Goal: Transaction & Acquisition: Subscribe to service/newsletter

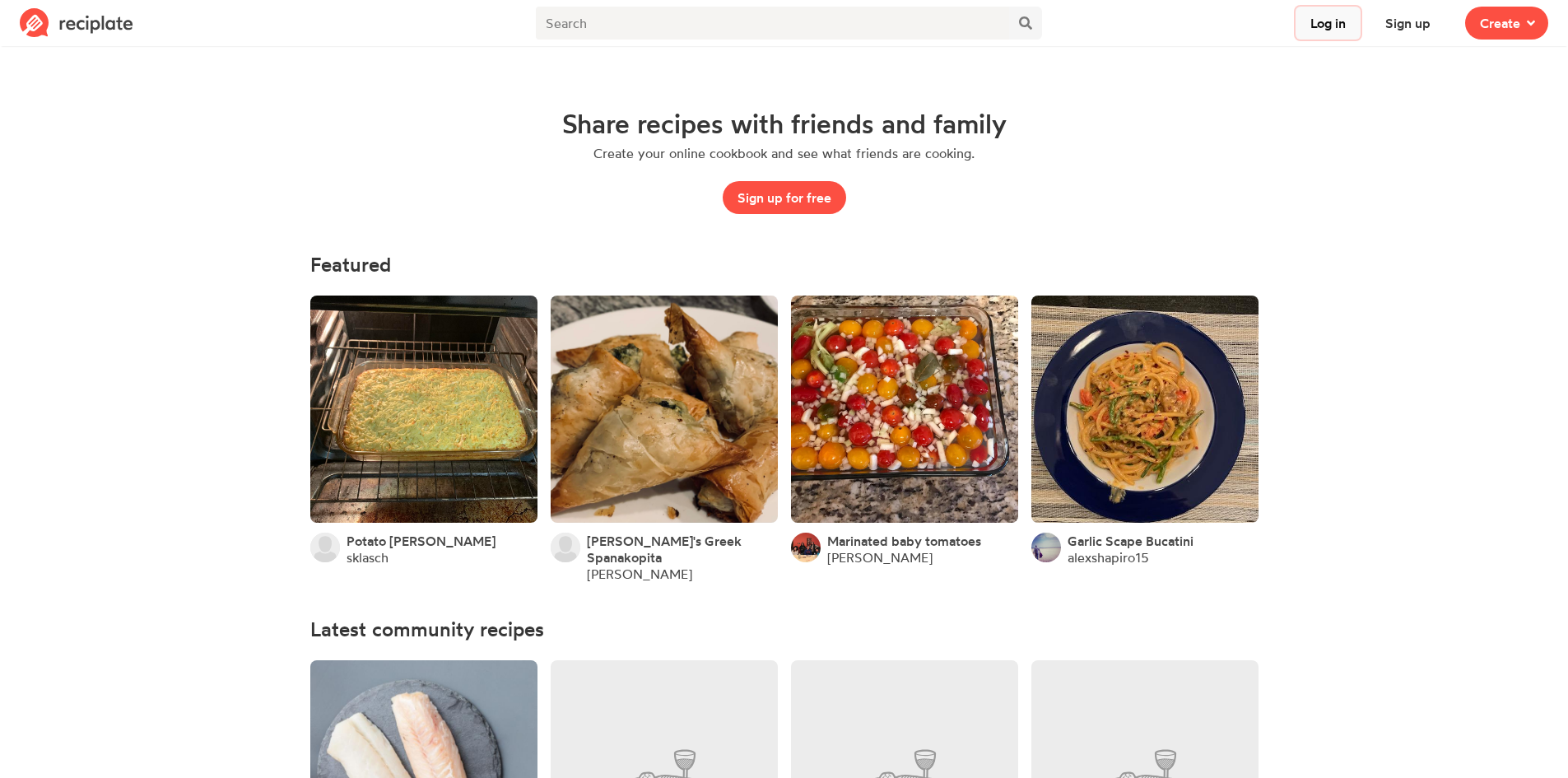
click at [1330, 33] on button "Log in" at bounding box center [1328, 23] width 65 height 33
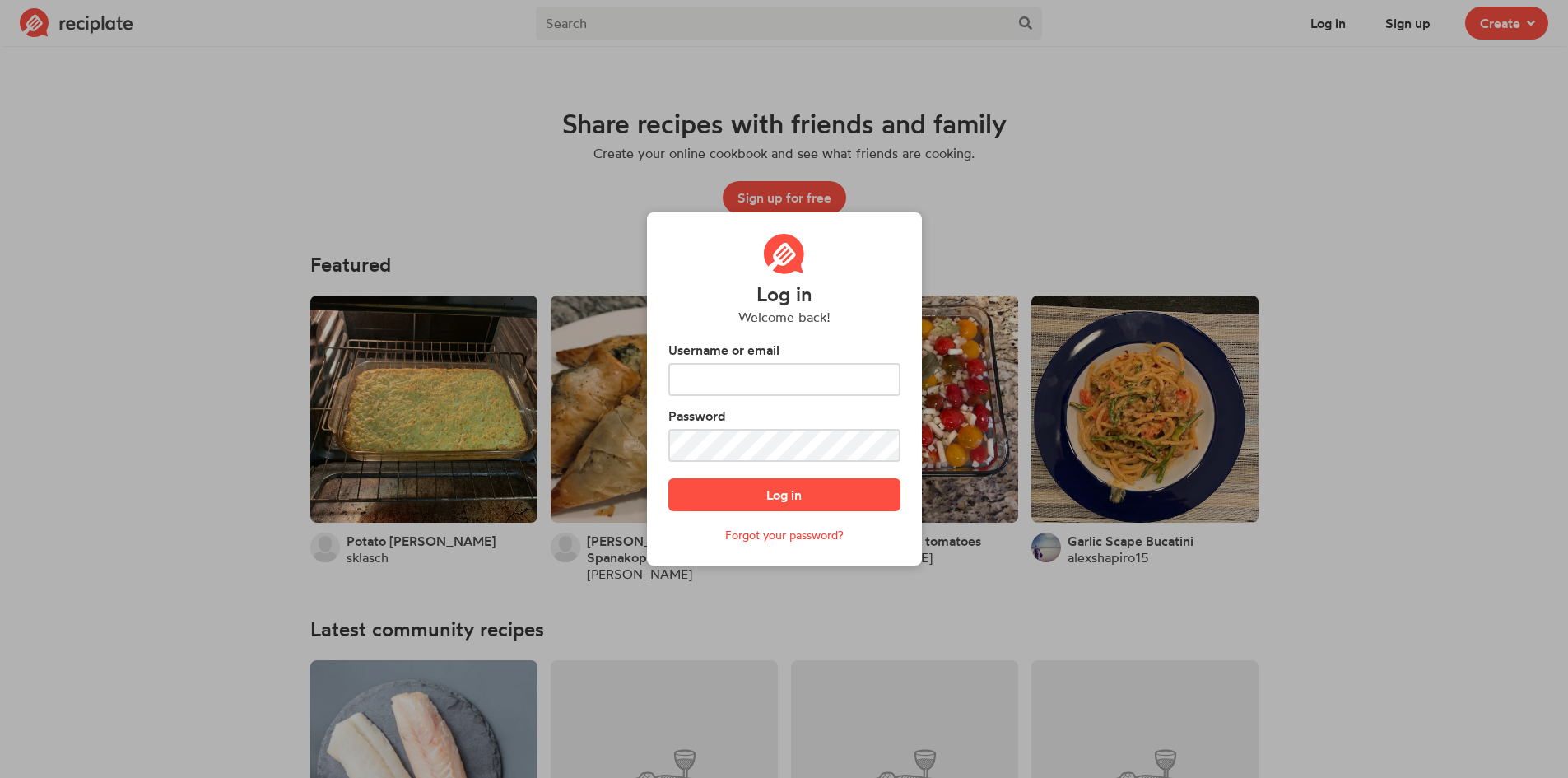
click at [932, 203] on div "Log in Welcome back! Username or email Password Log in Forgot your password?" at bounding box center [784, 389] width 1568 height 778
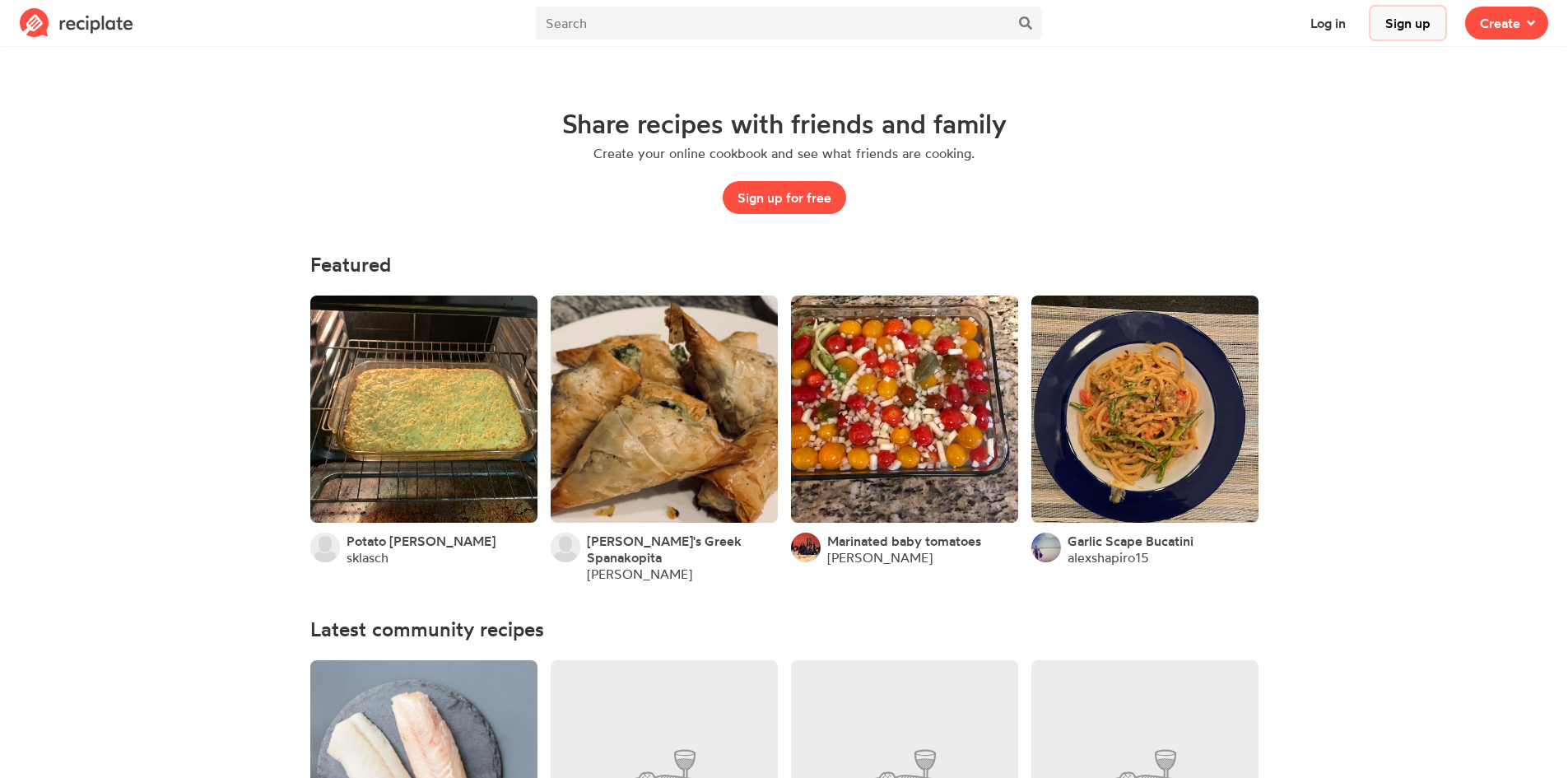
click at [1397, 23] on button "Sign up" at bounding box center [1408, 23] width 75 height 33
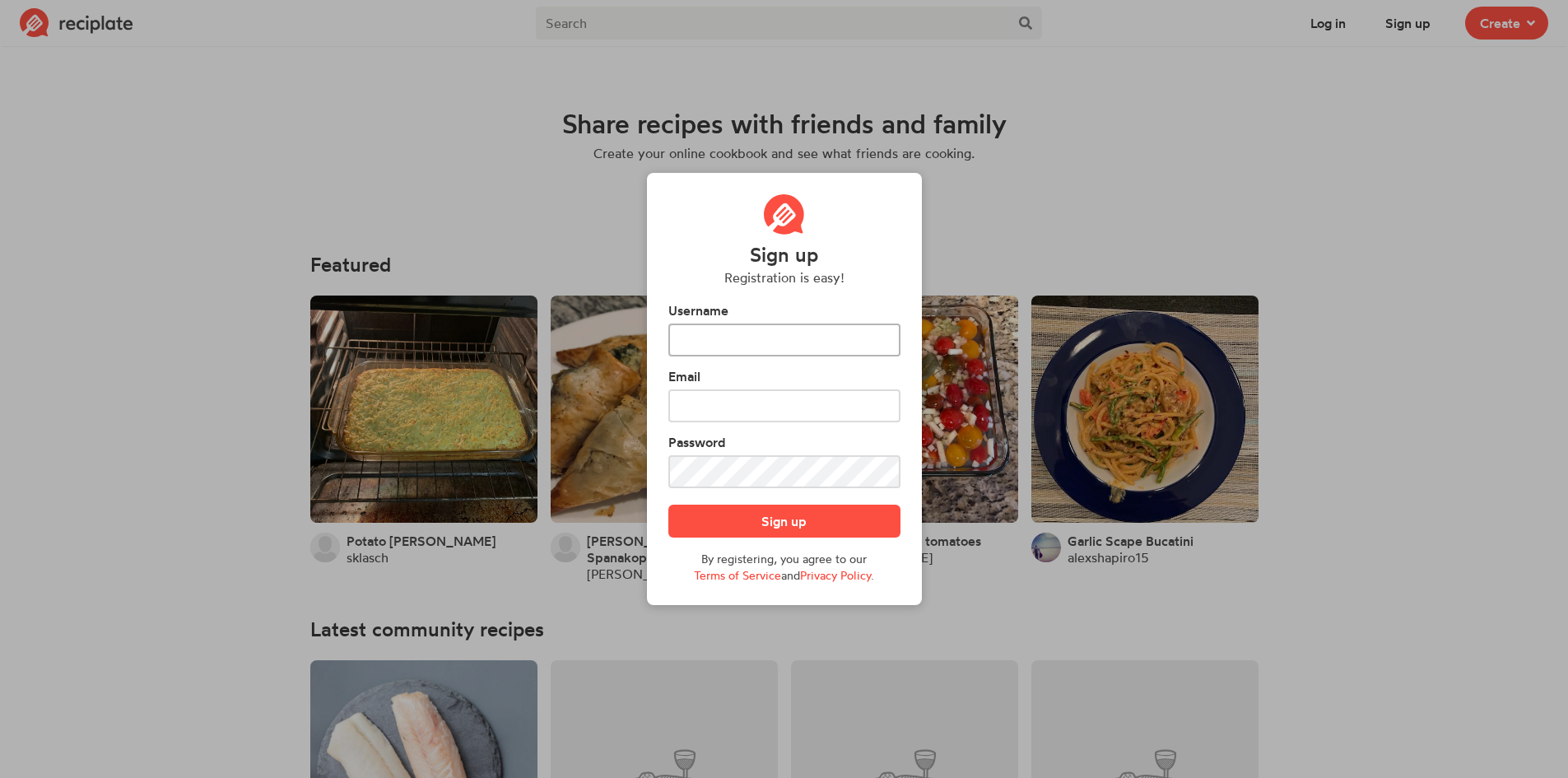
click at [790, 330] on input "text" at bounding box center [784, 340] width 232 height 33
type input "Jack"
click at [784, 400] on input "text" at bounding box center [784, 406] width 232 height 33
type input "[EMAIL_ADDRESS][DOMAIN_NAME]"
click at [854, 528] on button "Sign up" at bounding box center [784, 521] width 232 height 33
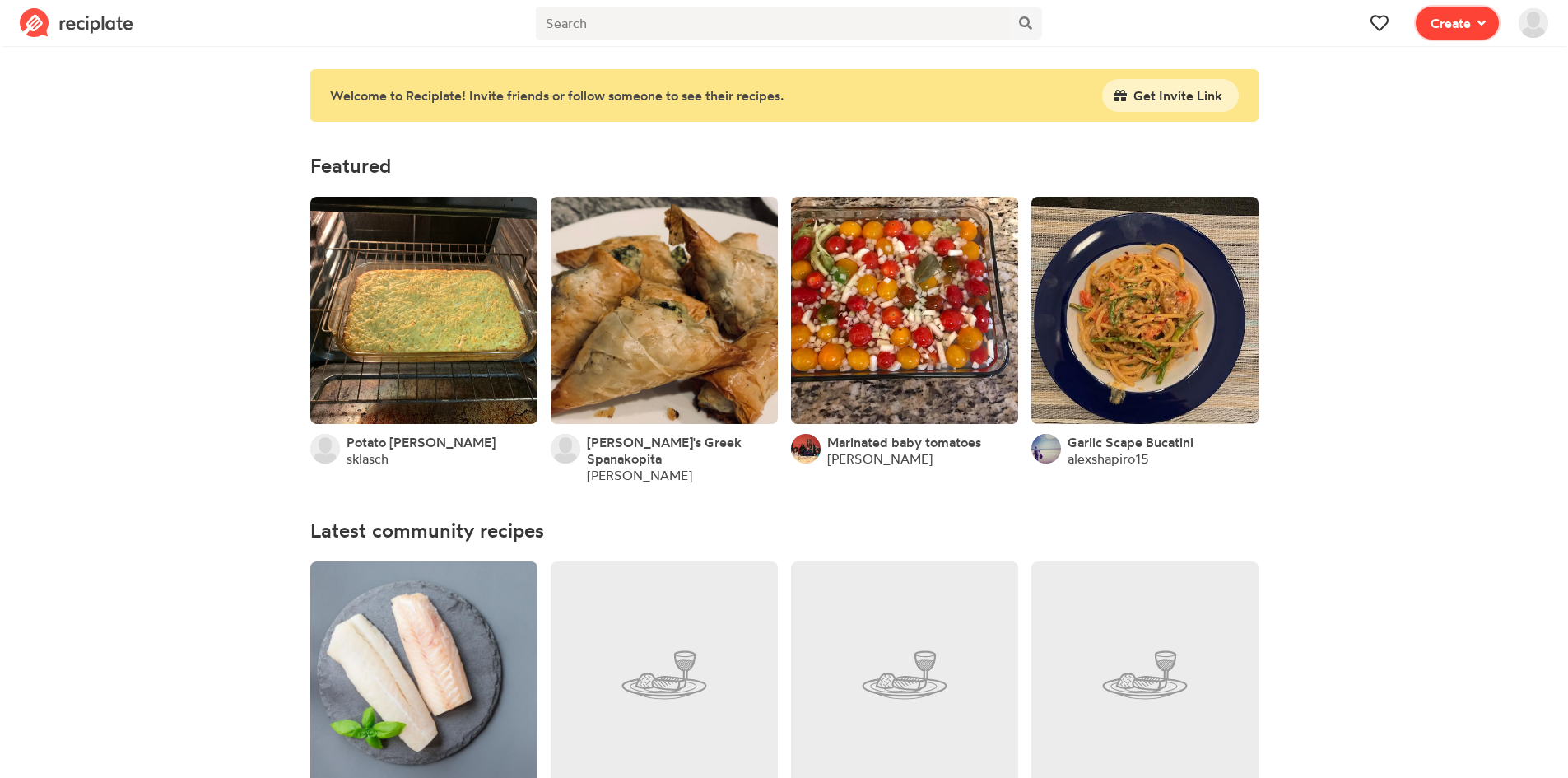
click at [1438, 15] on span "Create" at bounding box center [1451, 22] width 40 height 20
click at [1529, 34] on img at bounding box center [1534, 23] width 30 height 30
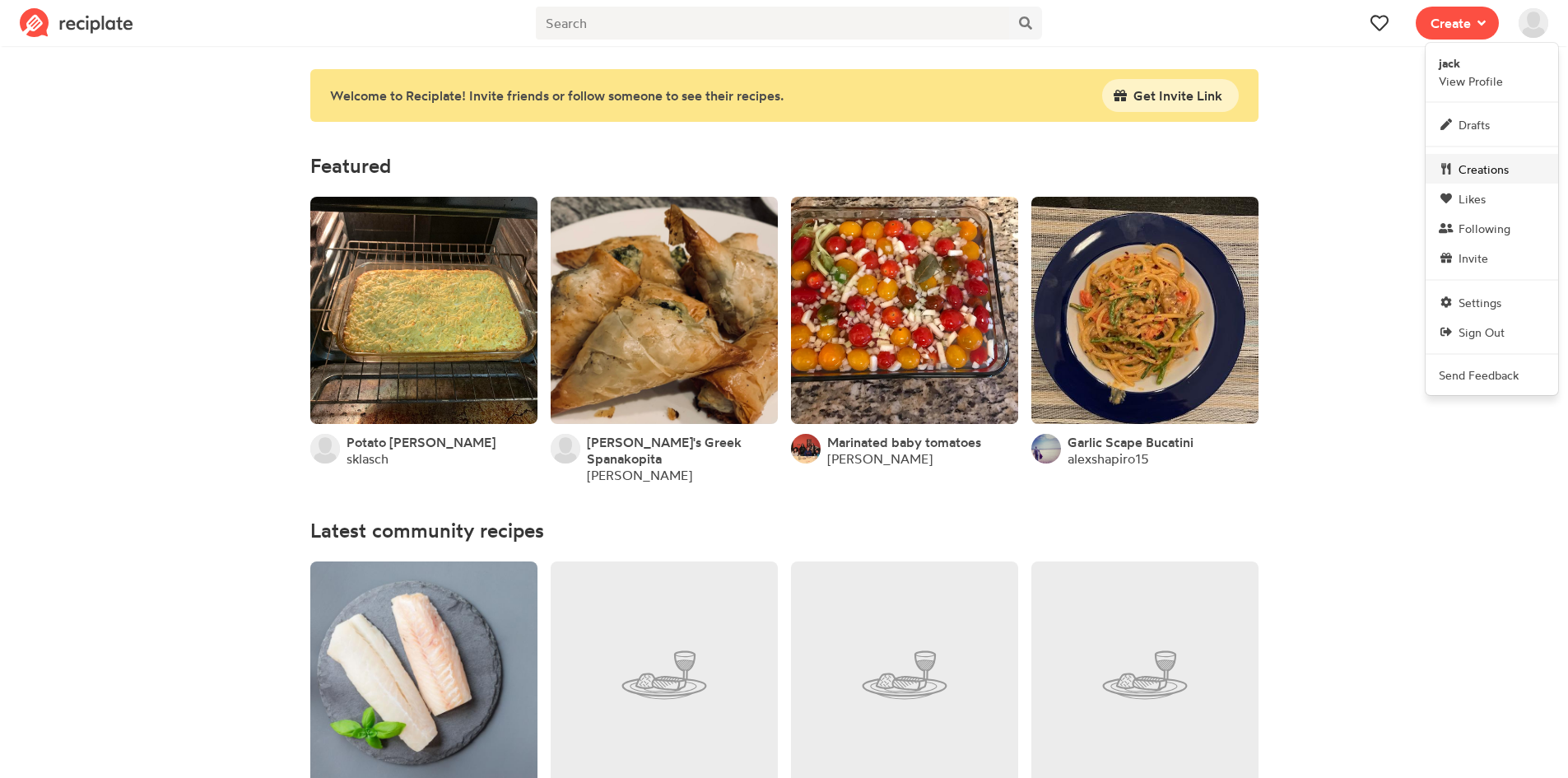
click at [1488, 170] on span "Creations" at bounding box center [1483, 169] width 50 height 17
